Goal: Information Seeking & Learning: Learn about a topic

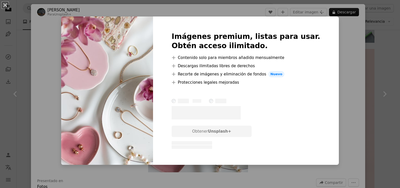
scroll to position [2090, 0]
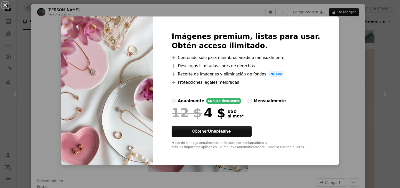
click at [254, 101] on div "mensualmente" at bounding box center [269, 101] width 32 height 6
click at [200, 100] on div "anualmente" at bounding box center [191, 101] width 26 height 6
click at [322, 62] on div "Imágenes premium, listas para usar. Obtén acceso ilimitado. A plus sign Conteni…" at bounding box center [246, 90] width 186 height 148
click at [182, 175] on div "An X shape Imágenes premium, listas para usar. Obtén acceso ilimitado. A plus s…" at bounding box center [200, 94] width 400 height 188
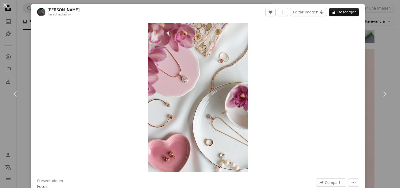
click at [382, 29] on div "An X shape Chevron left Chevron right [PERSON_NAME] Para Unsplash+ A heart A pl…" at bounding box center [200, 94] width 400 height 188
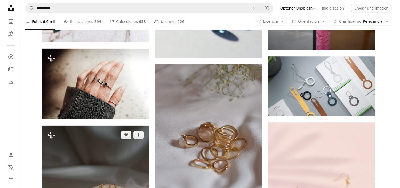
scroll to position [2016, 0]
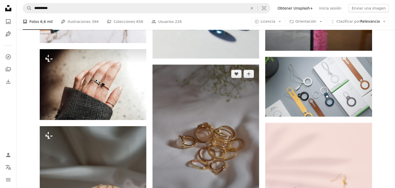
click at [176, 110] on img at bounding box center [205, 145] width 106 height 160
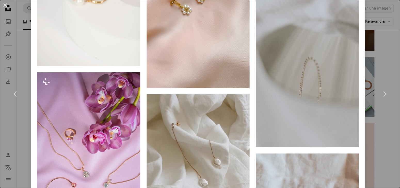
scroll to position [757, 0]
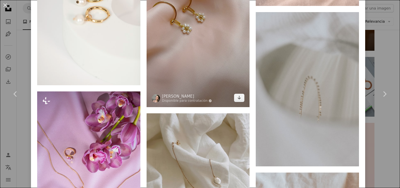
click at [237, 66] on img at bounding box center [197, 19] width 103 height 176
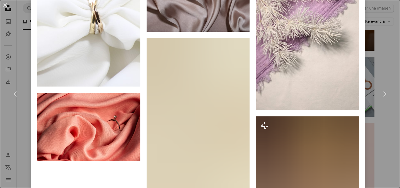
scroll to position [3591, 0]
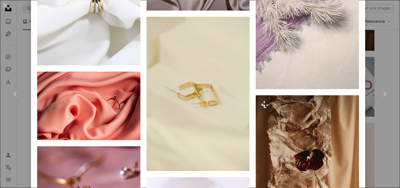
click at [368, 46] on div "An X shape Chevron left Chevron right [PERSON_NAME] Disponible para contratació…" at bounding box center [200, 94] width 400 height 188
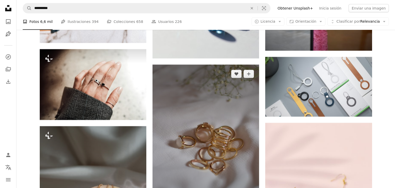
click at [209, 99] on img at bounding box center [205, 145] width 106 height 160
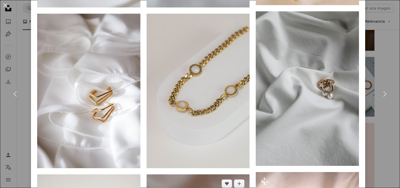
scroll to position [511, 0]
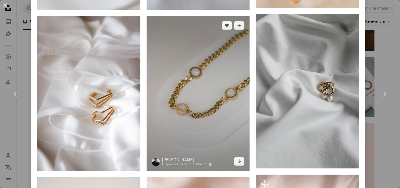
click at [221, 105] on img at bounding box center [197, 93] width 103 height 155
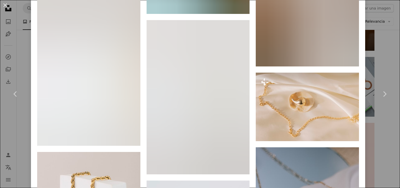
scroll to position [4790, 0]
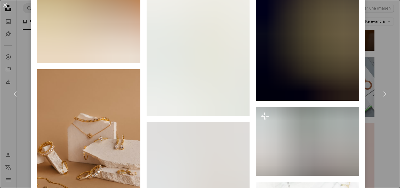
scroll to position [3157, 0]
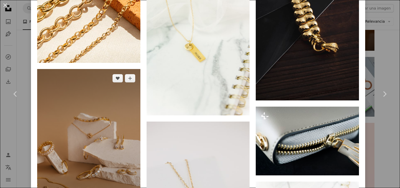
click at [109, 85] on img at bounding box center [88, 146] width 103 height 154
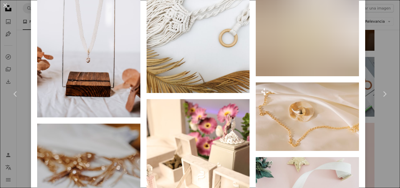
scroll to position [3467, 0]
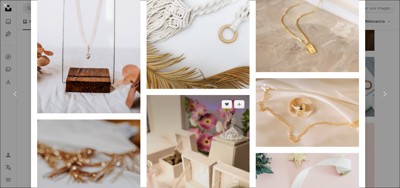
click at [210, 95] on img at bounding box center [197, 172] width 103 height 155
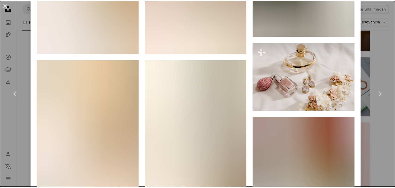
scroll to position [457, 0]
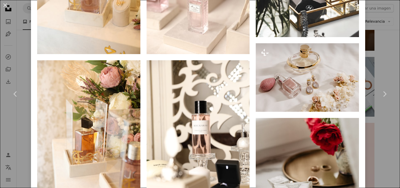
click at [376, 33] on div "An X shape Chevron left Chevron right [PERSON_NAME] majdah_majed A heart A plus…" at bounding box center [200, 94] width 400 height 188
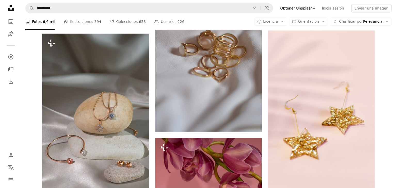
scroll to position [2139, 0]
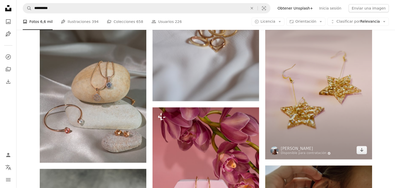
click at [326, 71] on img at bounding box center [318, 80] width 106 height 160
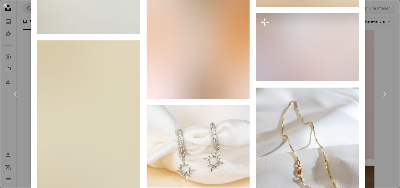
scroll to position [931, 0]
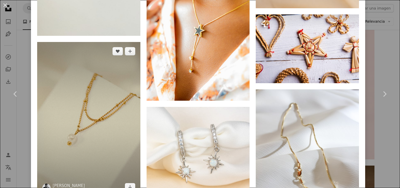
click at [95, 98] on img at bounding box center [88, 119] width 103 height 154
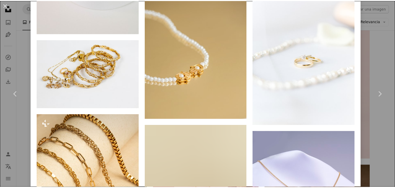
scroll to position [1340, 0]
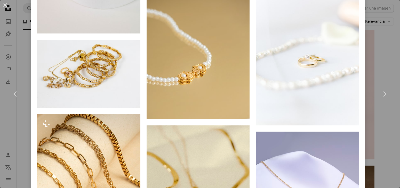
click at [378, 50] on div "An X shape Chevron left Chevron right [PERSON_NAME] Disponible para contratació…" at bounding box center [200, 94] width 400 height 188
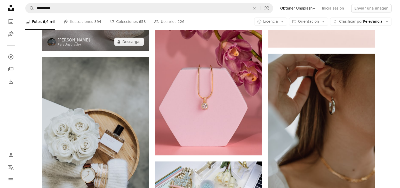
scroll to position [2356, 0]
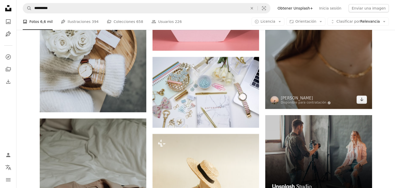
click at [289, 44] on img at bounding box center [318, 29] width 106 height 160
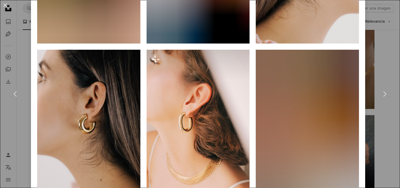
scroll to position [645, 0]
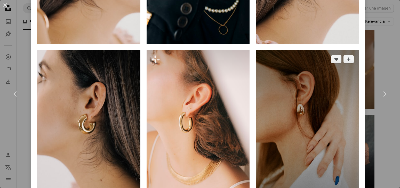
click at [318, 73] on img at bounding box center [306, 127] width 103 height 154
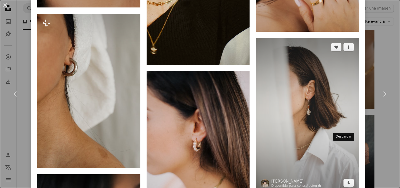
scroll to position [1753, 0]
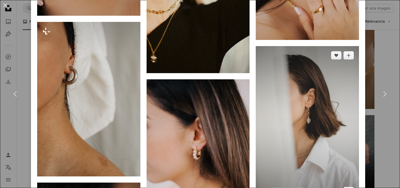
click at [314, 88] on img at bounding box center [306, 123] width 103 height 154
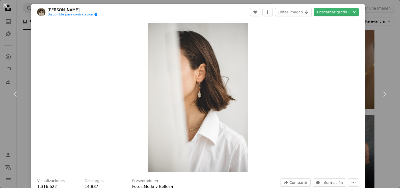
click at [366, 18] on div "An X shape Chevron left Chevron right [PERSON_NAME] Disponible para contratació…" at bounding box center [200, 94] width 400 height 188
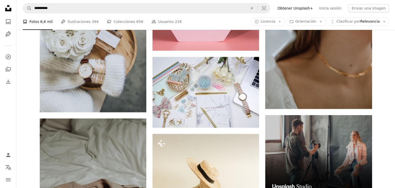
click at [78, 15] on nav "**********" at bounding box center [205, 8] width 378 height 16
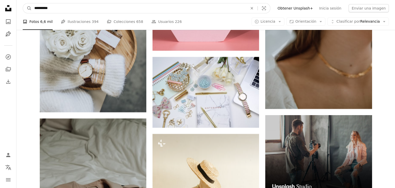
click at [72, 11] on input "**********" at bounding box center [139, 8] width 214 height 10
type input "*******"
click at [23, 3] on button "A magnifying glass" at bounding box center [27, 8] width 9 height 10
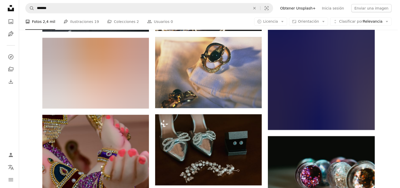
scroll to position [1721, 0]
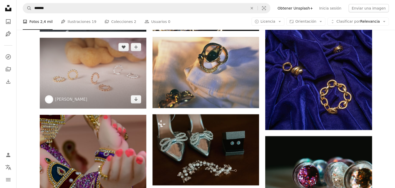
click at [115, 71] on img at bounding box center [93, 73] width 106 height 71
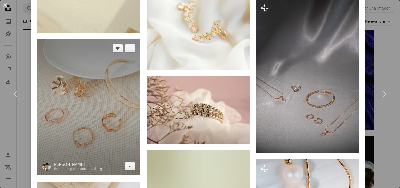
scroll to position [829, 0]
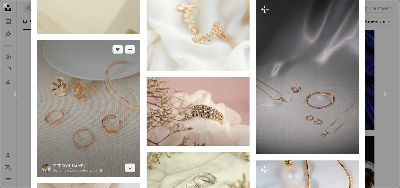
click at [89, 74] on img at bounding box center [88, 108] width 103 height 137
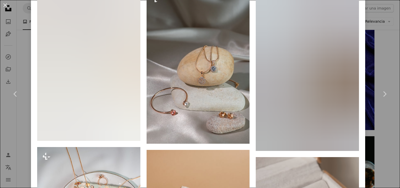
scroll to position [1219, 0]
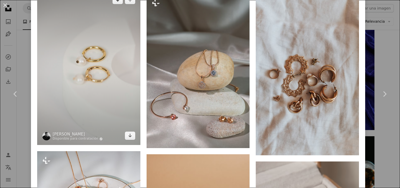
click at [94, 55] on img at bounding box center [88, 68] width 103 height 154
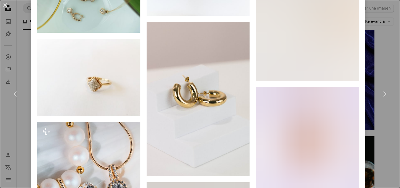
scroll to position [1240, 0]
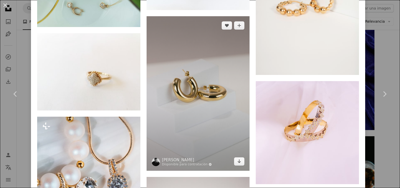
click at [220, 54] on img at bounding box center [197, 93] width 103 height 155
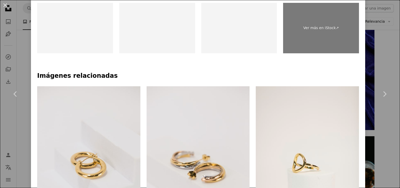
scroll to position [339, 0]
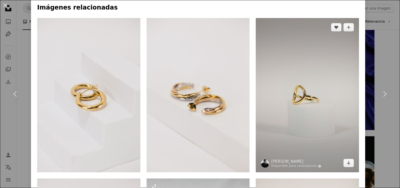
click at [285, 90] on img at bounding box center [306, 95] width 103 height 154
